Goal: Task Accomplishment & Management: Complete application form

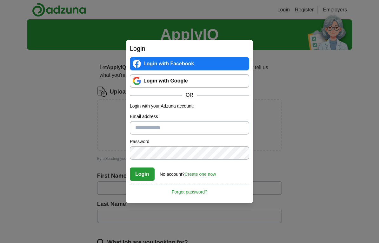
click at [151, 79] on link "Login with Google" at bounding box center [189, 80] width 119 height 13
click at [335, 180] on div "Login Login with Facebook Login with Google OR Login with your Adzuna account: …" at bounding box center [189, 121] width 379 height 243
click at [70, 105] on div "Login Login with Facebook Login with Google OR Login with your Adzuna account: …" at bounding box center [189, 121] width 379 height 243
click at [64, 117] on div "Login Login with Facebook Login with Google OR Login with your Adzuna account: …" at bounding box center [189, 121] width 379 height 243
click at [67, 109] on div "Login Login with Facebook Login with Google OR Login with your Adzuna account: …" at bounding box center [189, 121] width 379 height 243
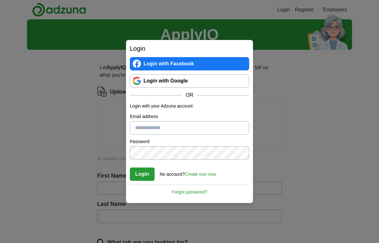
click at [199, 173] on link "Create one now" at bounding box center [200, 174] width 31 height 5
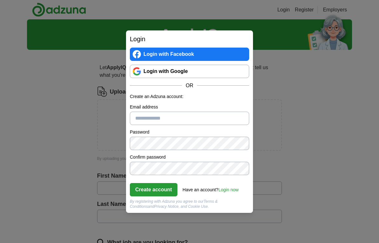
click at [80, 124] on div "Login Login with Facebook Login with Google OR Create an Adzuna account: Email …" at bounding box center [189, 121] width 379 height 243
click at [244, 32] on div "Login Login with Facebook Login with Google OR Create an Adzuna account: Email …" at bounding box center [189, 121] width 127 height 183
click at [108, 121] on div "Login Login with Facebook Login with Google OR Create an Adzuna account: Email …" at bounding box center [189, 121] width 379 height 243
click at [105, 121] on div "Login Login with Facebook Login with Google OR Create an Adzuna account: Email …" at bounding box center [189, 121] width 379 height 243
click at [99, 124] on div "Login Login with Facebook Login with Google OR Create an Adzuna account: Email …" at bounding box center [189, 121] width 379 height 243
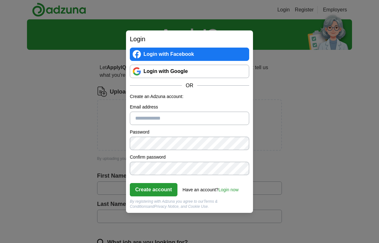
click at [101, 192] on div "Login Login with Facebook Login with Google OR Create an Adzuna account: Email …" at bounding box center [189, 121] width 379 height 243
click at [111, 202] on div "Login Login with Facebook Login with Google OR Create an Adzuna account: Email …" at bounding box center [189, 121] width 379 height 243
click at [144, 117] on input "Email address" at bounding box center [189, 118] width 119 height 13
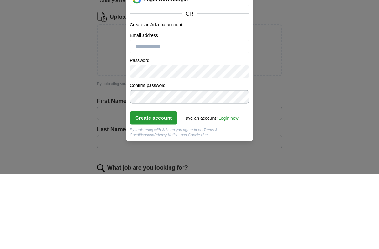
click at [35, 54] on div "Login Login with Facebook Login with Google OR Create an Adzuna account: Email …" at bounding box center [189, 124] width 379 height 249
